Goal: Find specific page/section: Find specific page/section

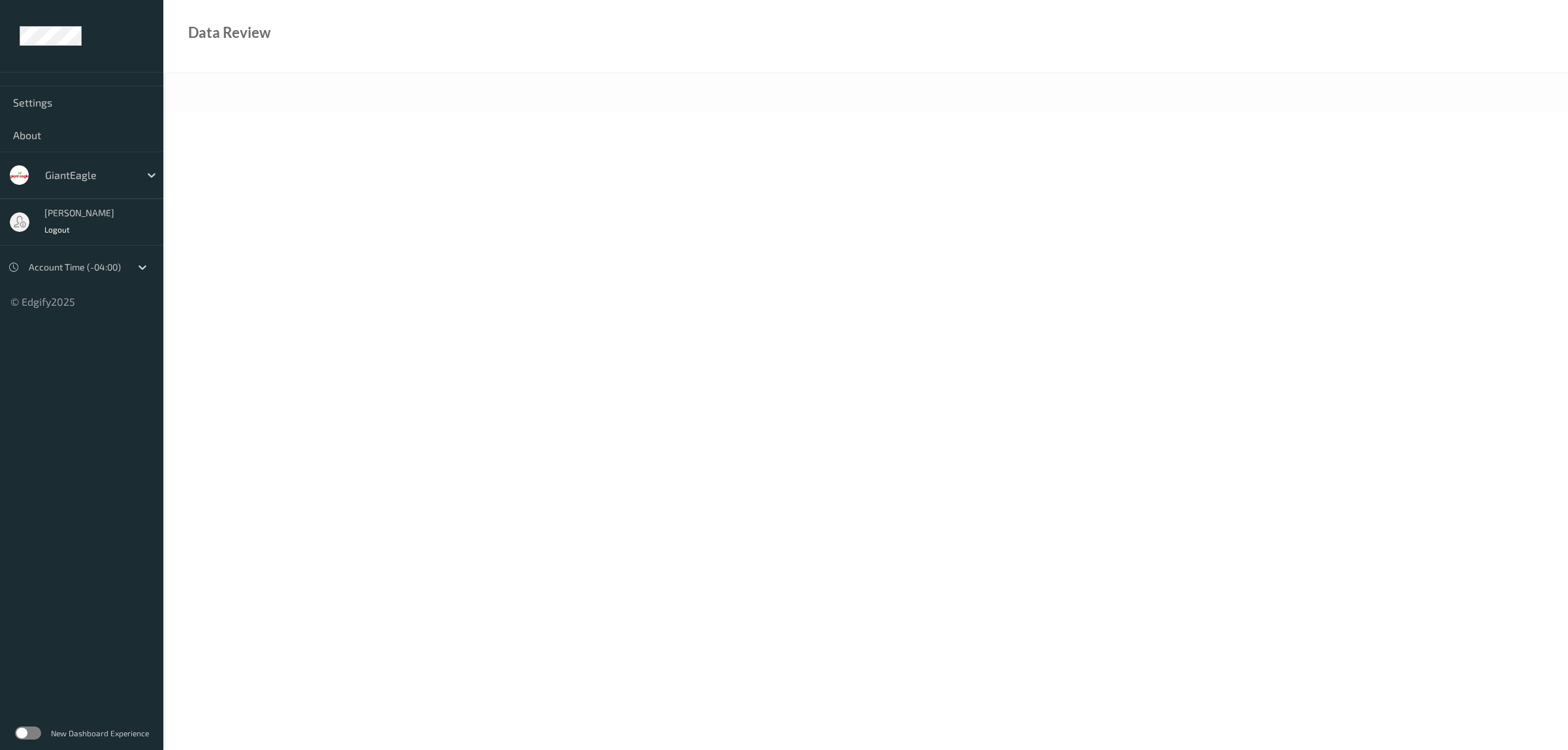
click at [31, 734] on label at bounding box center [27, 734] width 27 height 13
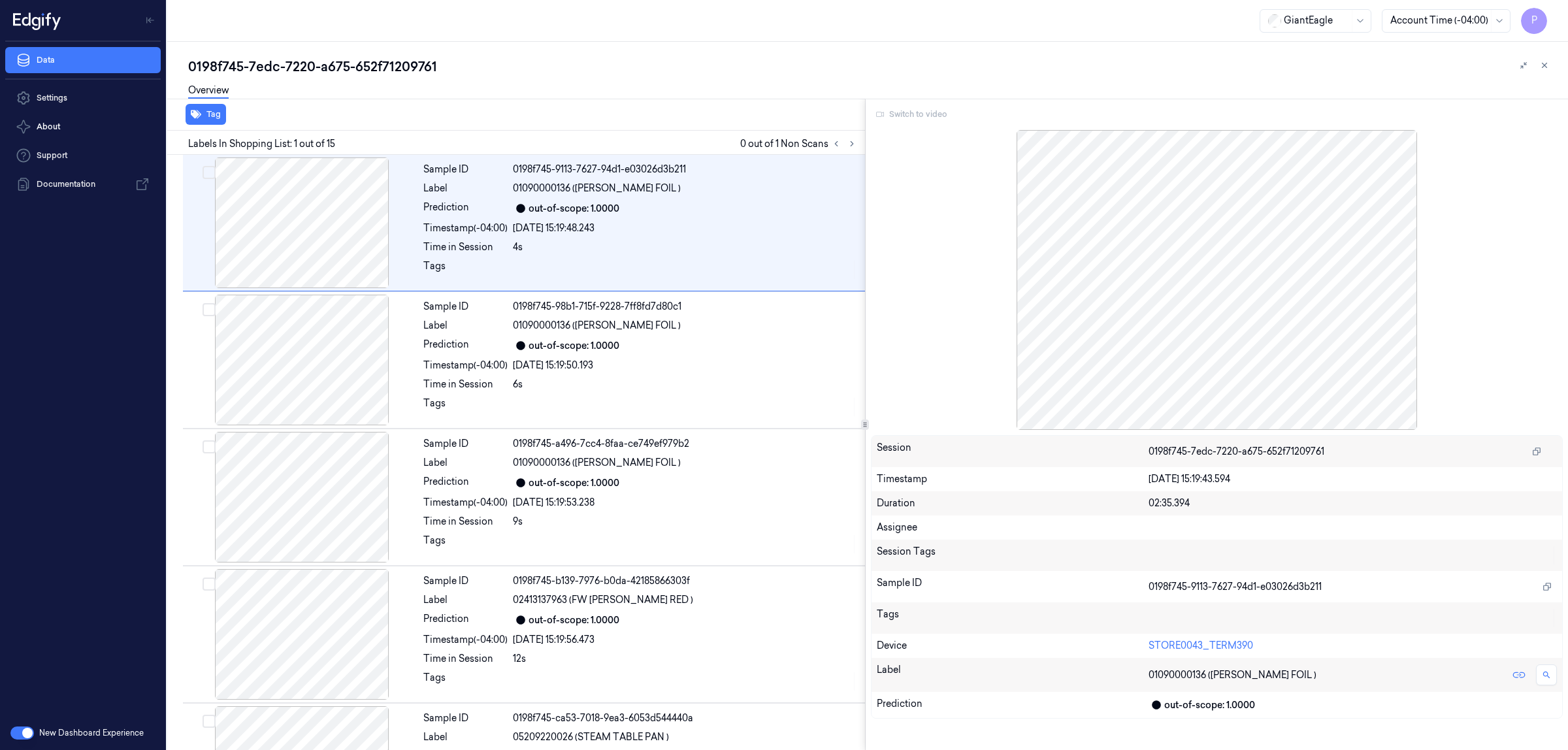
click at [909, 113] on div "Switch to video" at bounding box center [1216, 114] width 692 height 21
click at [784, 85] on div "Overview" at bounding box center [873, 92] width 1370 height 33
click at [850, 139] on icon at bounding box center [852, 144] width 9 height 9
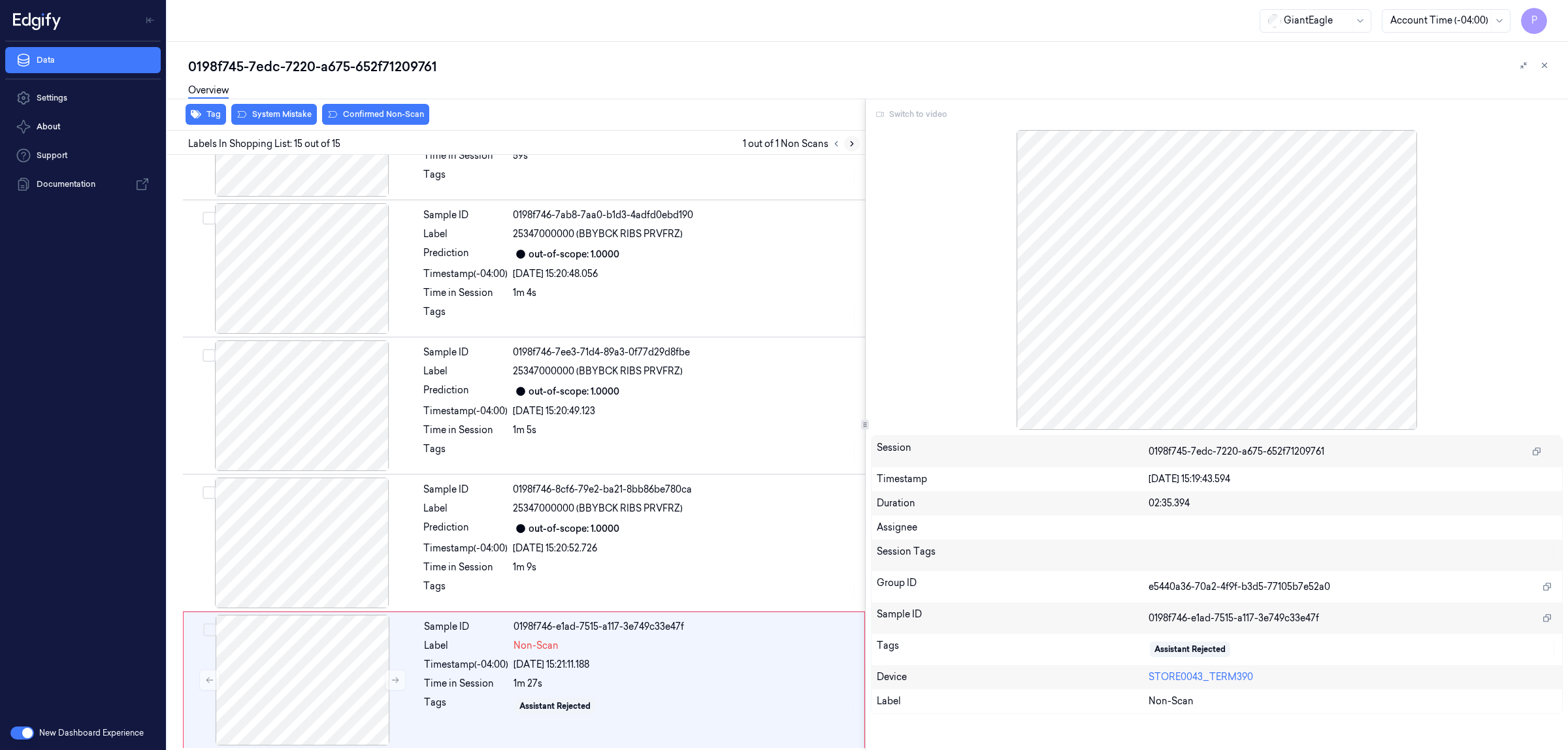
scroll to position [1471, 0]
click at [400, 674] on icon at bounding box center [395, 678] width 9 height 9
click at [397, 675] on icon at bounding box center [395, 678] width 9 height 9
click at [357, 557] on div at bounding box center [302, 540] width 232 height 131
